Goal: Navigation & Orientation: Go to known website

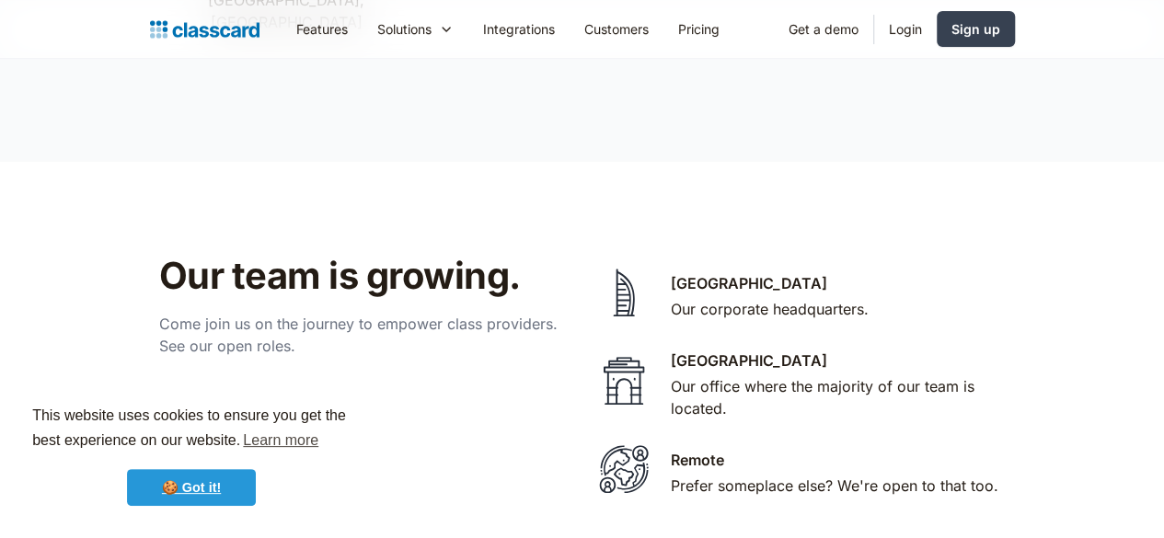
drag, startPoint x: 0, startPoint y: 0, endPoint x: 191, endPoint y: 474, distance: 510.9
click at [191, 474] on link "🍪 Got it!" at bounding box center [191, 487] width 129 height 37
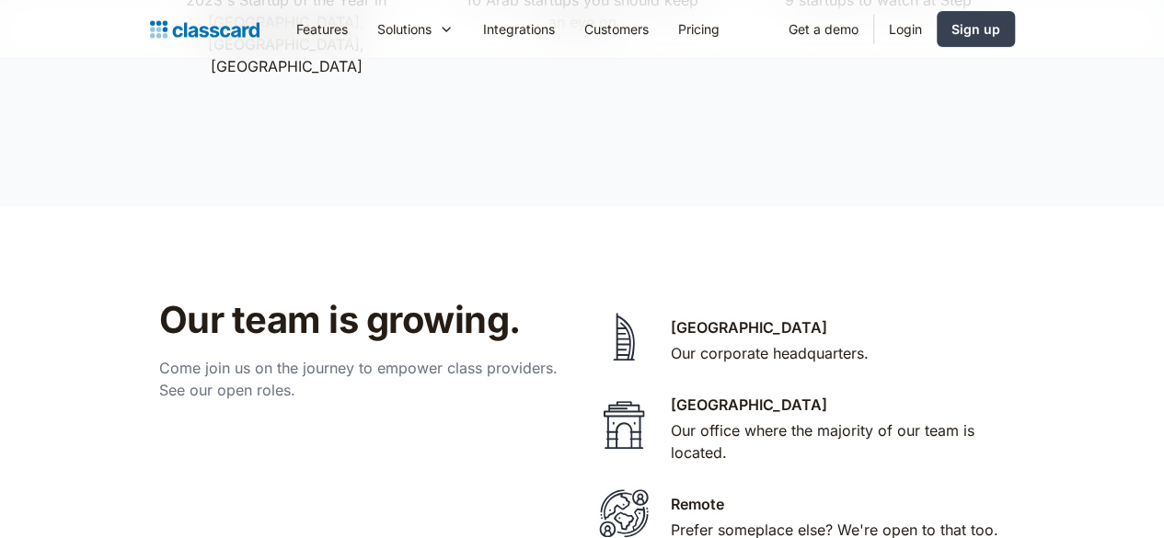
scroll to position [3650, 0]
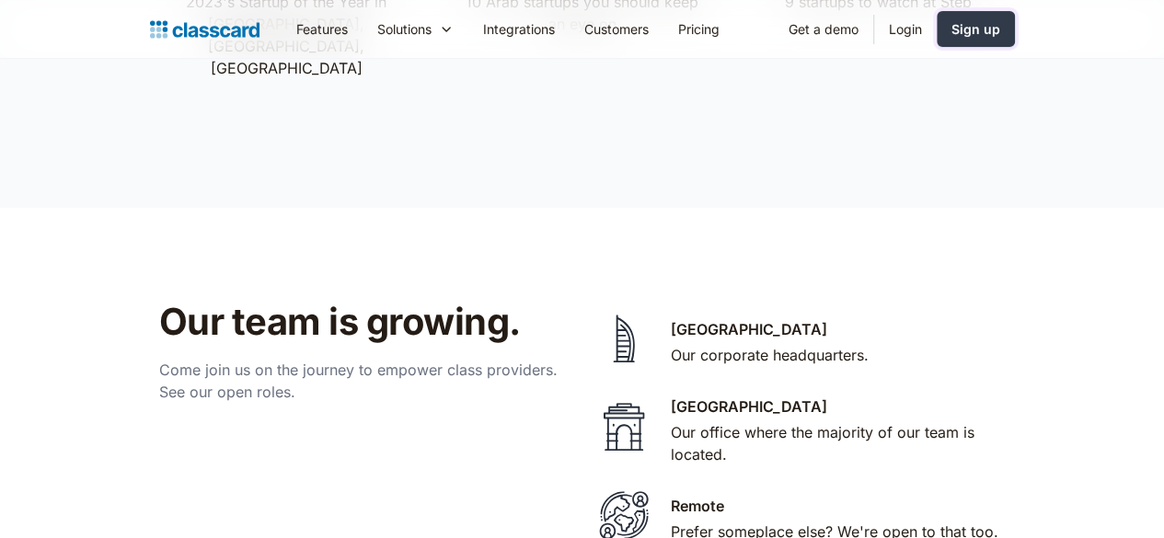
click at [1000, 29] on div "Sign up" at bounding box center [976, 28] width 49 height 19
click at [937, 21] on link "Login" at bounding box center [905, 28] width 63 height 41
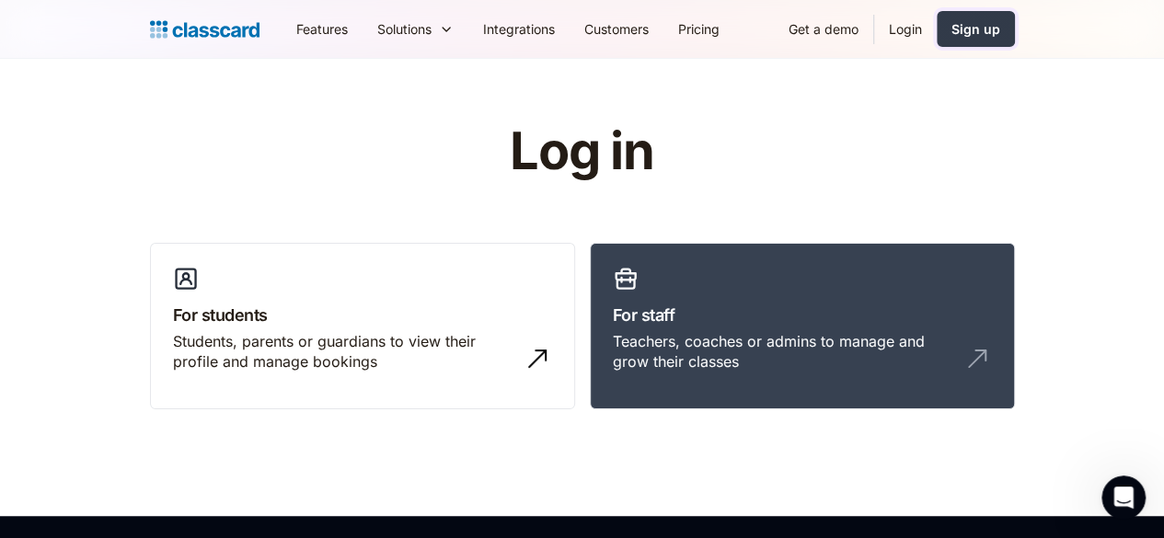
click at [1000, 31] on div "Sign up" at bounding box center [976, 28] width 49 height 19
